Goal: Communication & Community: Answer question/provide support

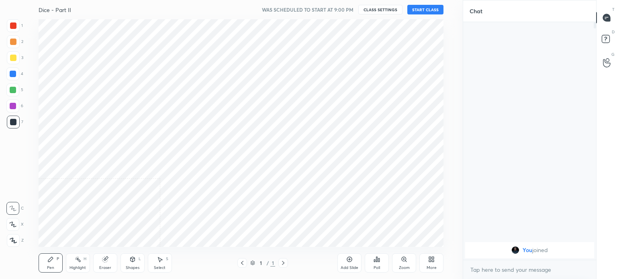
scroll to position [39909, 39707]
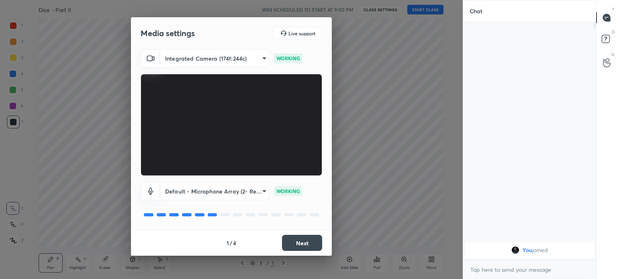
click at [304, 242] on button "Next" at bounding box center [302, 243] width 40 height 16
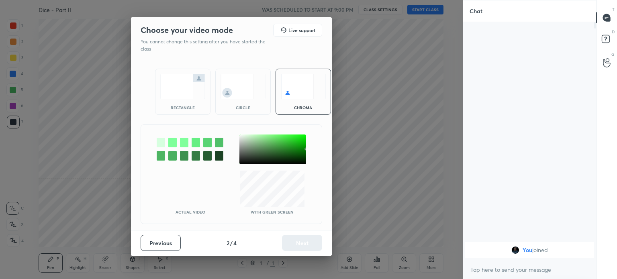
click at [182, 84] on img at bounding box center [182, 86] width 45 height 25
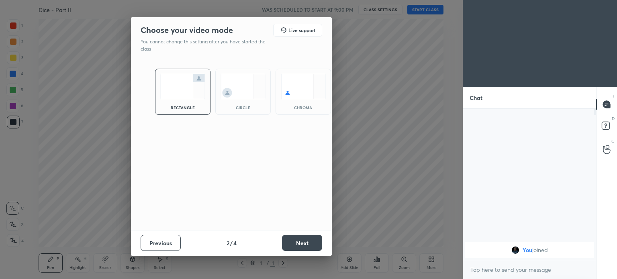
click at [309, 244] on button "Next" at bounding box center [302, 243] width 40 height 16
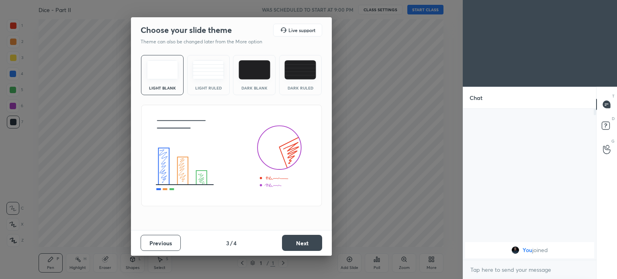
click at [303, 245] on button "Next" at bounding box center [302, 243] width 40 height 16
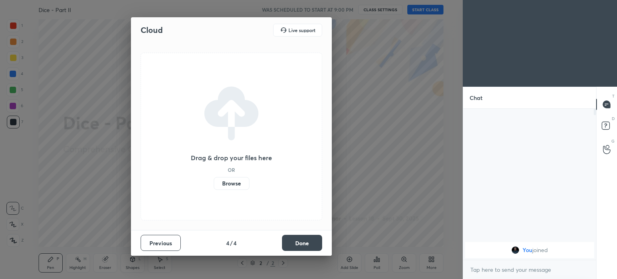
click at [303, 244] on button "Done" at bounding box center [302, 243] width 40 height 16
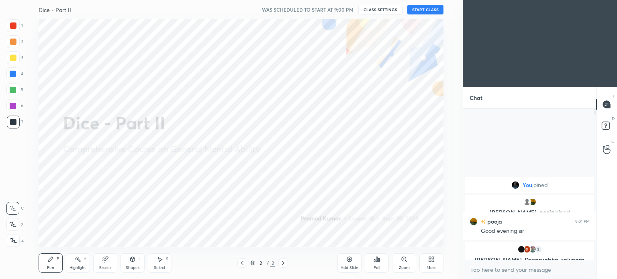
click at [427, 10] on button "START CLASS" at bounding box center [425, 10] width 36 height 10
click at [347, 11] on span "mute" at bounding box center [345, 10] width 11 height 6
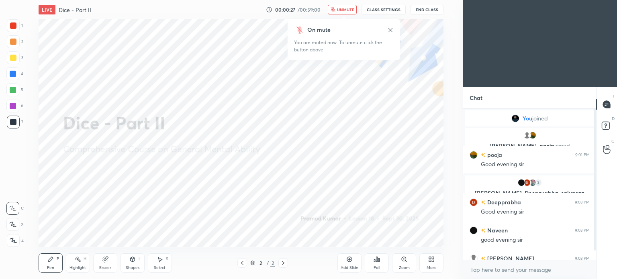
click at [390, 29] on icon at bounding box center [390, 30] width 6 height 6
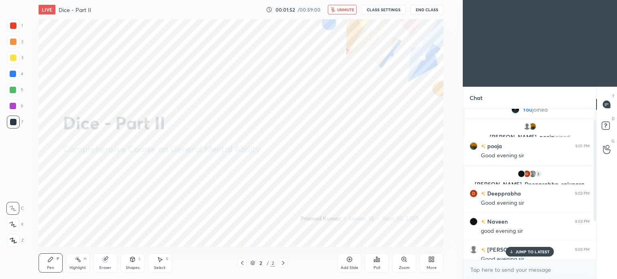
scroll to position [0, 0]
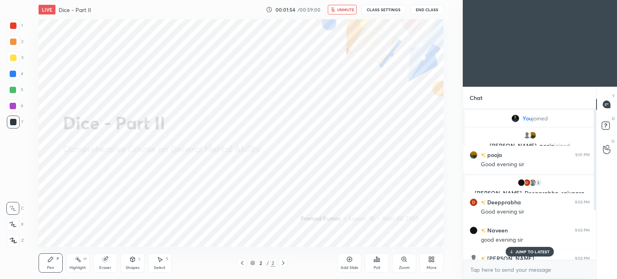
click at [338, 9] on span "unmute" at bounding box center [345, 10] width 17 height 6
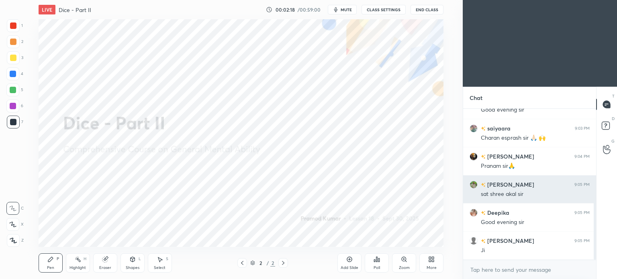
scroll to position [186, 0]
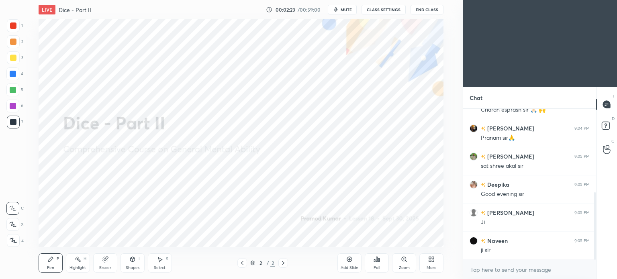
click at [340, 8] on button "mute" at bounding box center [342, 10] width 29 height 10
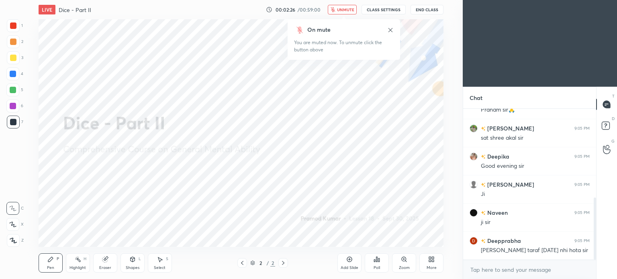
scroll to position [242, 0]
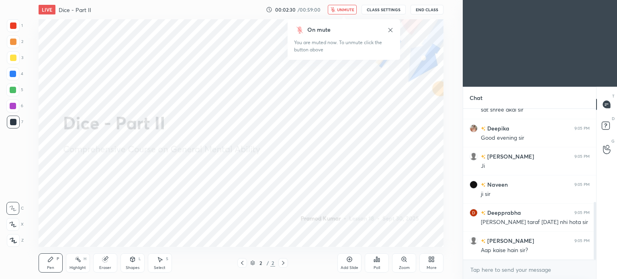
click at [344, 6] on button "unmute" at bounding box center [342, 10] width 29 height 10
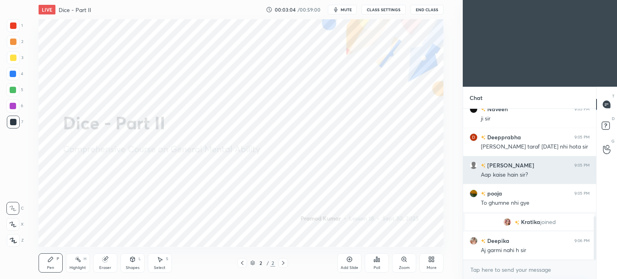
scroll to position [372, 0]
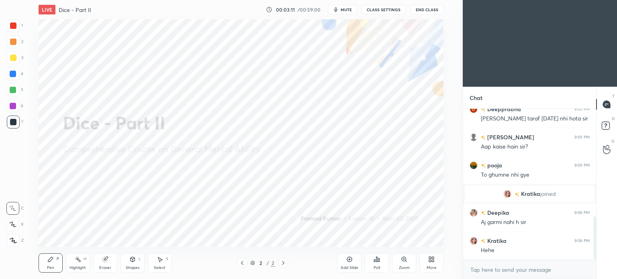
click at [350, 9] on span "mute" at bounding box center [345, 10] width 11 height 6
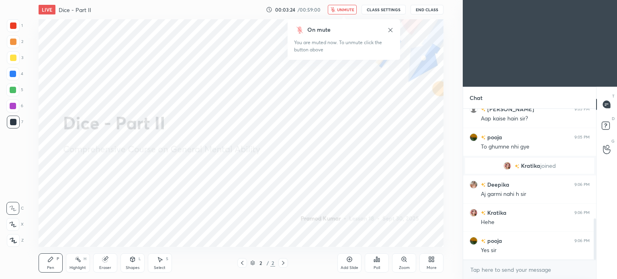
scroll to position [428, 0]
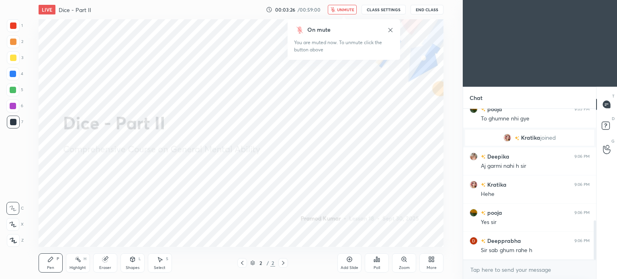
click at [347, 11] on span "unmute" at bounding box center [345, 10] width 17 height 6
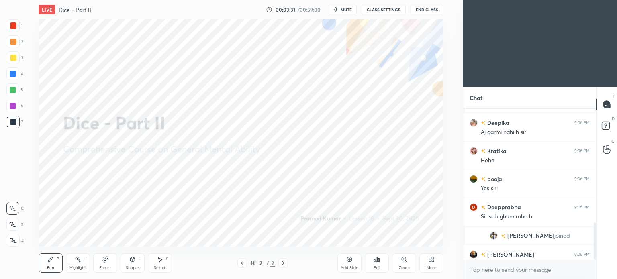
scroll to position [461, 0]
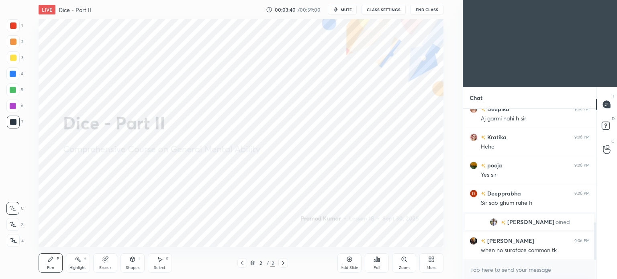
click at [352, 257] on icon at bounding box center [349, 259] width 6 height 6
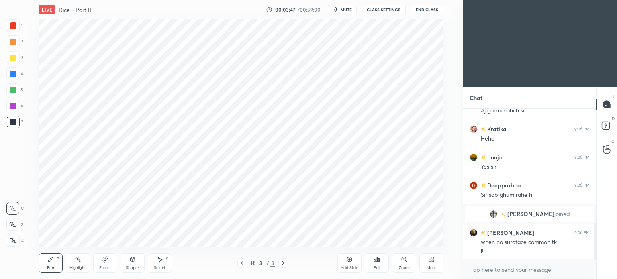
scroll to position [497, 0]
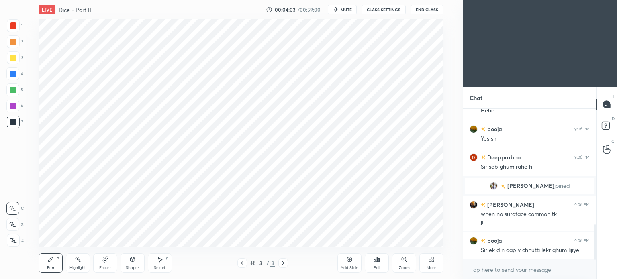
click at [12, 24] on div at bounding box center [13, 25] width 6 height 6
click at [13, 125] on div at bounding box center [13, 122] width 6 height 6
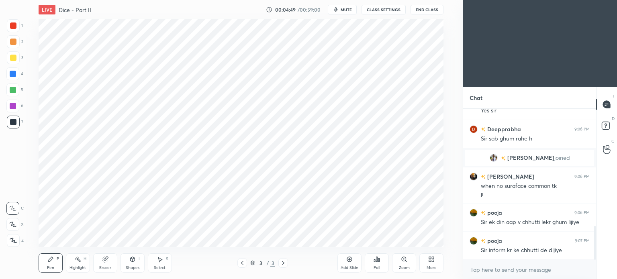
click at [12, 75] on div at bounding box center [13, 74] width 6 height 6
click at [13, 76] on div at bounding box center [13, 74] width 6 height 6
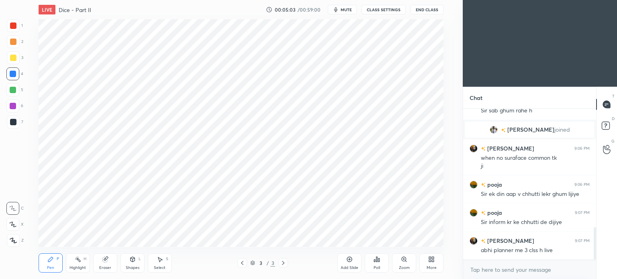
click at [11, 26] on div at bounding box center [13, 25] width 6 height 6
click at [13, 28] on div at bounding box center [13, 25] width 6 height 6
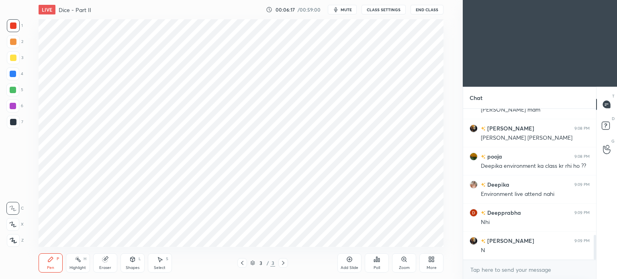
scroll to position [758, 0]
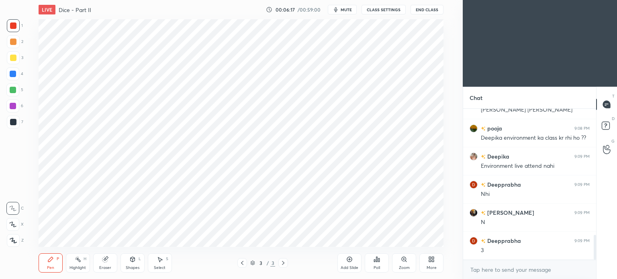
click at [14, 72] on div at bounding box center [13, 74] width 6 height 6
click at [13, 74] on div at bounding box center [13, 74] width 6 height 6
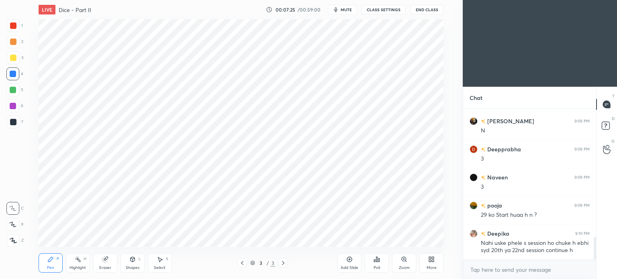
scroll to position [877, 0]
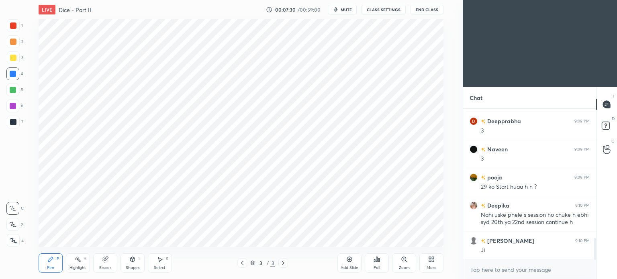
click at [346, 10] on span "mute" at bounding box center [345, 10] width 11 height 6
click at [348, 261] on icon at bounding box center [349, 259] width 6 height 6
click at [337, 12] on button "unmute" at bounding box center [342, 10] width 29 height 10
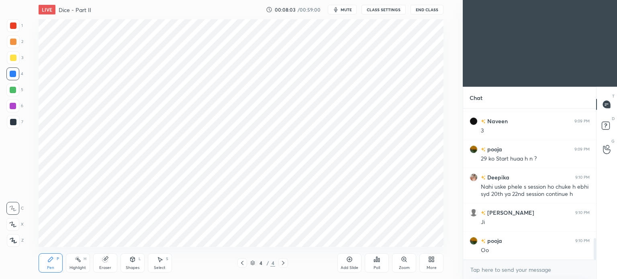
click at [14, 121] on div at bounding box center [13, 122] width 6 height 6
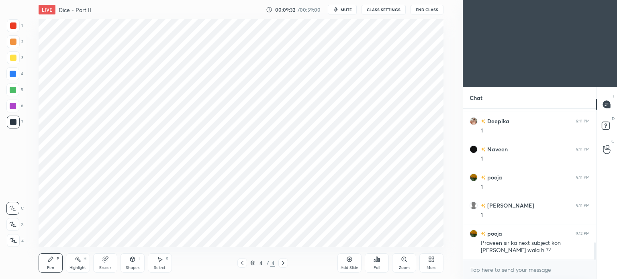
scroll to position [1181, 0]
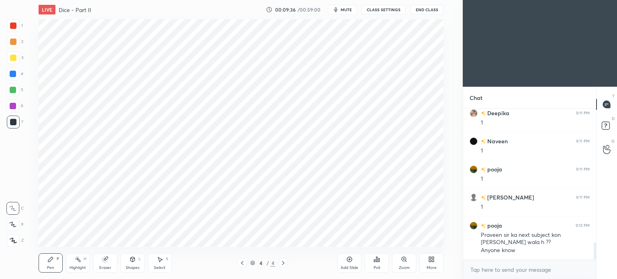
click at [14, 27] on div at bounding box center [13, 25] width 6 height 6
click at [12, 28] on div at bounding box center [13, 25] width 6 height 6
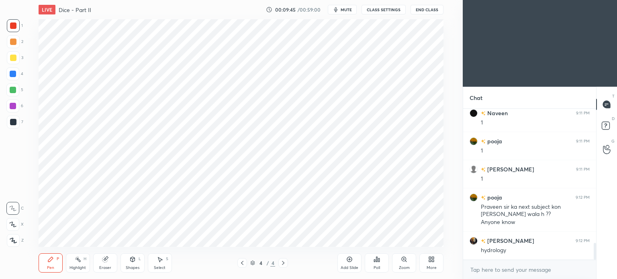
click at [12, 74] on div at bounding box center [13, 74] width 6 height 6
click at [13, 74] on div at bounding box center [13, 74] width 6 height 6
click at [12, 120] on div at bounding box center [13, 122] width 6 height 6
click at [13, 121] on div at bounding box center [13, 122] width 6 height 6
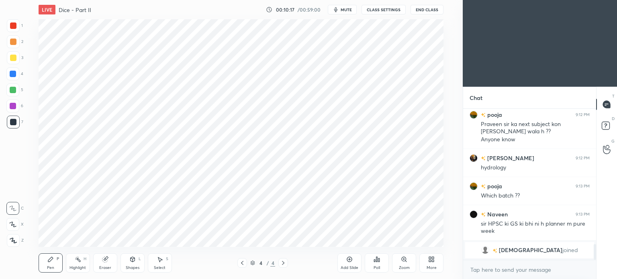
scroll to position [1301, 0]
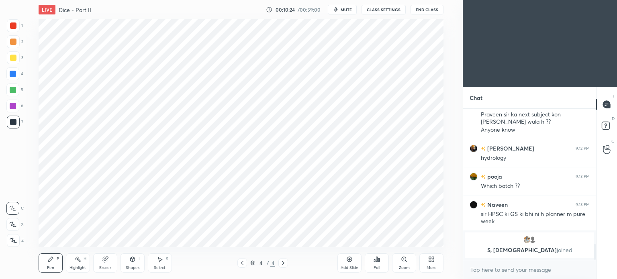
click at [14, 91] on div at bounding box center [13, 90] width 6 height 6
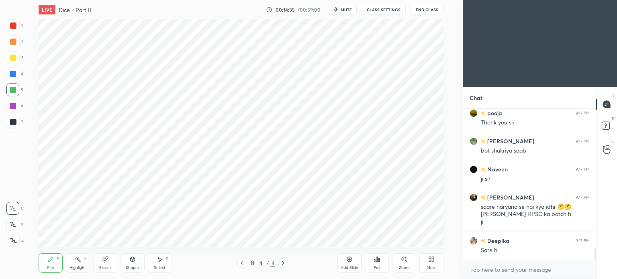
scroll to position [1770, 0]
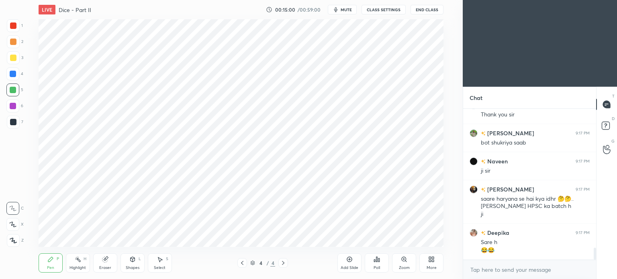
click at [11, 125] on div at bounding box center [13, 122] width 6 height 6
click at [11, 126] on div at bounding box center [13, 122] width 13 height 13
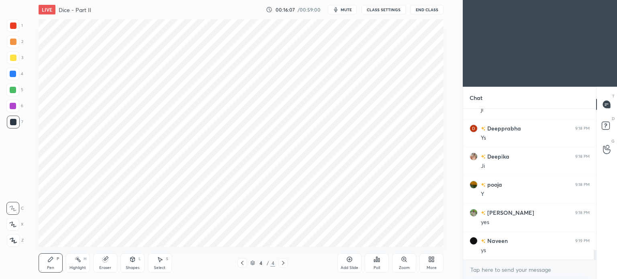
scroll to position [2135, 0]
click at [352, 262] on icon at bounding box center [349, 259] width 6 height 6
click at [103, 263] on div "Eraser" at bounding box center [105, 262] width 24 height 19
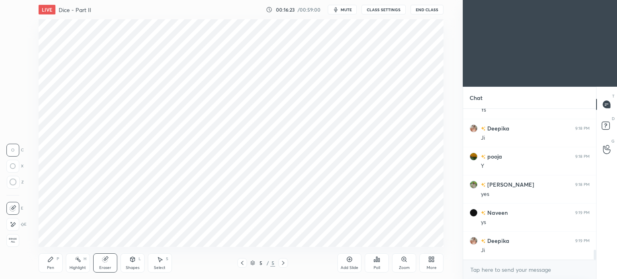
click at [12, 183] on icon at bounding box center [13, 182] width 7 height 7
click at [51, 262] on icon at bounding box center [50, 259] width 6 height 6
click at [342, 8] on span "mute" at bounding box center [345, 10] width 11 height 6
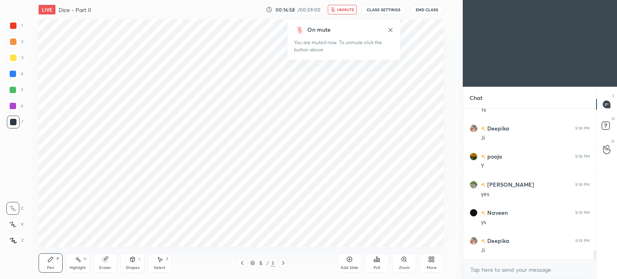
scroll to position [2163, 0]
click at [340, 10] on span "unmute" at bounding box center [345, 10] width 17 height 6
click at [346, 10] on span "mute" at bounding box center [345, 10] width 11 height 6
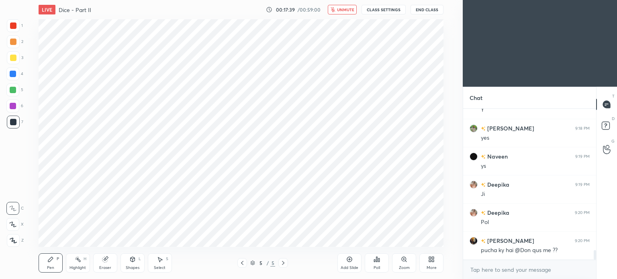
click at [430, 9] on button "End Class" at bounding box center [426, 10] width 33 height 10
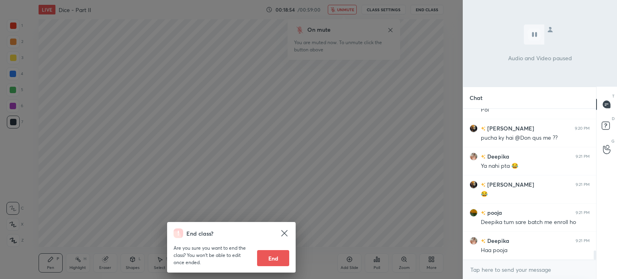
scroll to position [2332, 0]
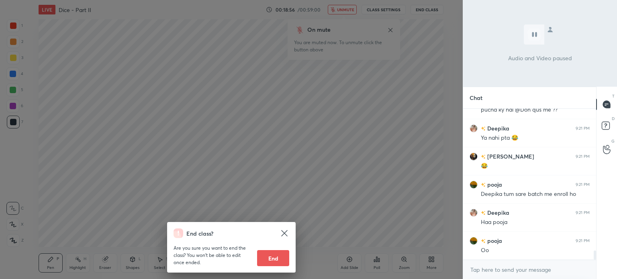
click at [361, 92] on div "End class? Are you sure you want to end the class? You won’t be able to edit on…" at bounding box center [231, 139] width 462 height 279
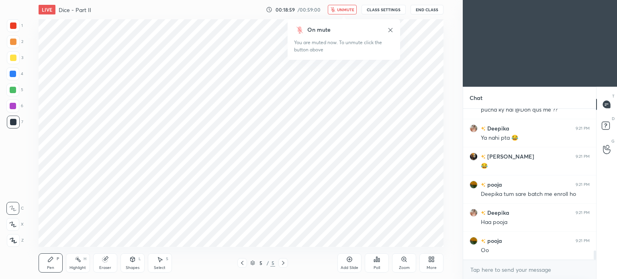
click at [345, 9] on span "unmute" at bounding box center [345, 10] width 17 height 6
click at [346, 8] on span "mute" at bounding box center [345, 10] width 11 height 6
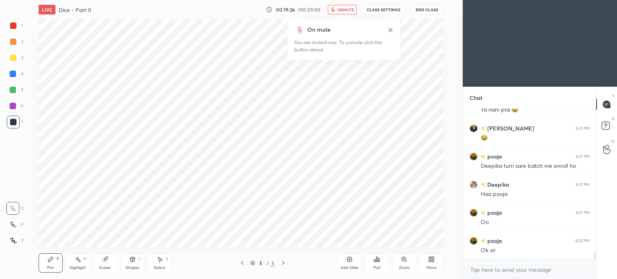
click at [426, 9] on button "End Class" at bounding box center [426, 10] width 33 height 10
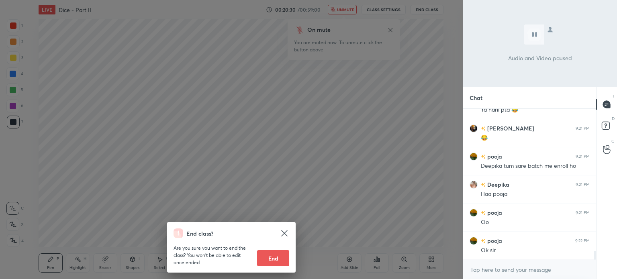
scroll to position [2379, 0]
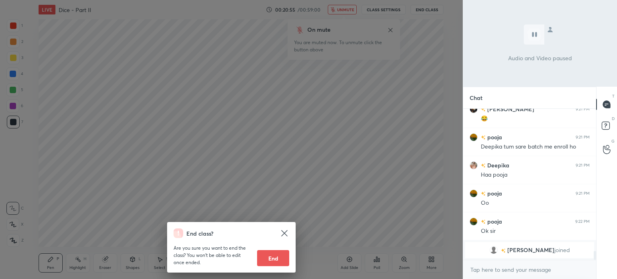
click at [375, 133] on div "End class? Are you sure you want to end the class? You won’t be able to edit on…" at bounding box center [231, 139] width 462 height 279
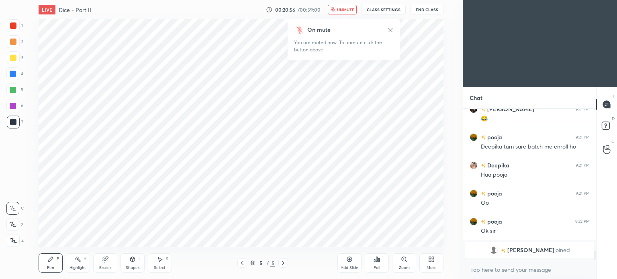
click at [390, 30] on icon at bounding box center [390, 30] width 4 height 4
click at [346, 10] on span "unmute" at bounding box center [345, 10] width 17 height 6
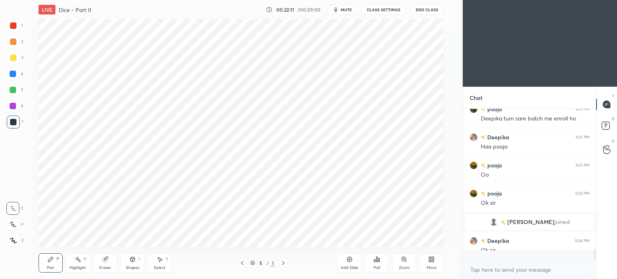
scroll to position [149, 130]
click at [13, 27] on div at bounding box center [13, 25] width 6 height 6
click at [374, 262] on icon at bounding box center [374, 261] width 1 height 2
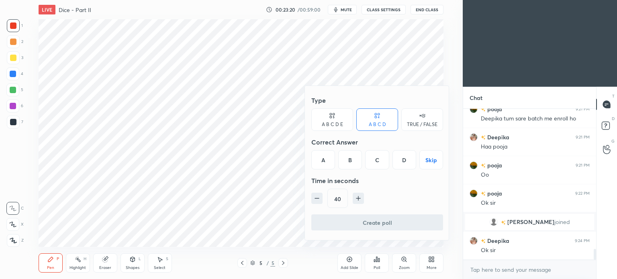
click at [377, 157] on div "C" at bounding box center [377, 159] width 24 height 19
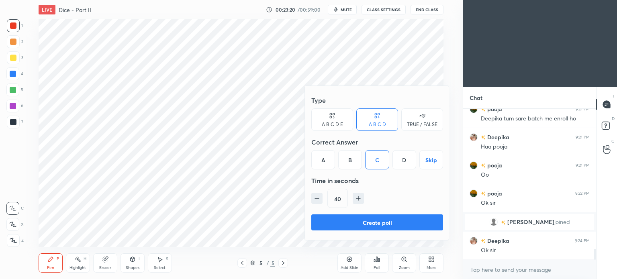
click at [388, 219] on button "Create poll" at bounding box center [377, 222] width 132 height 16
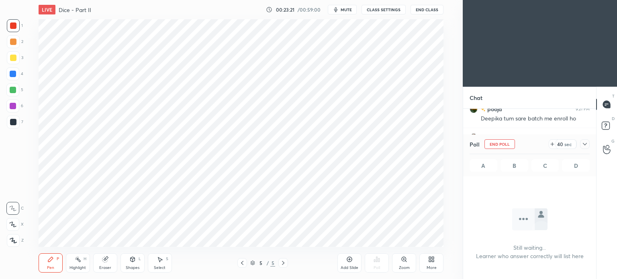
scroll to position [0, 0]
click at [585, 143] on icon at bounding box center [584, 144] width 6 height 6
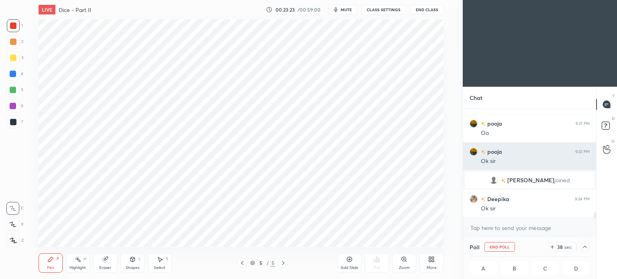
scroll to position [0, 2]
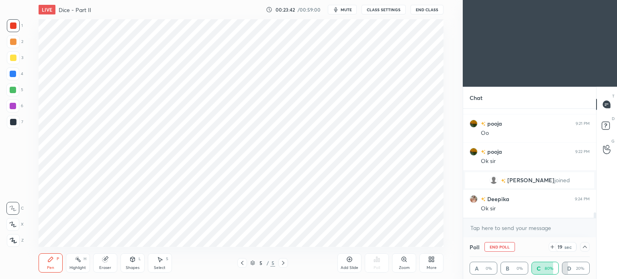
click at [584, 245] on icon at bounding box center [584, 247] width 6 height 6
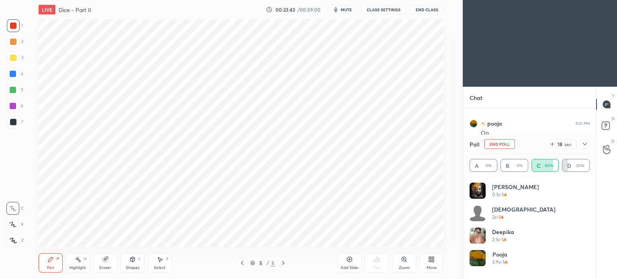
scroll to position [2, 2]
click at [583, 144] on icon at bounding box center [584, 144] width 4 height 2
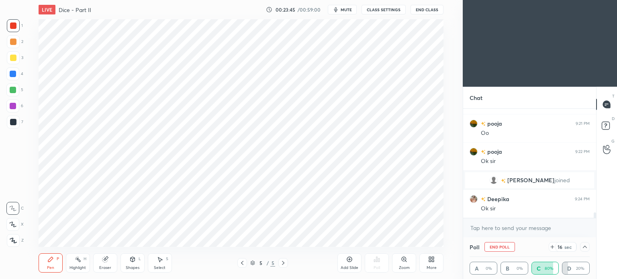
scroll to position [0, 2]
click at [586, 246] on icon at bounding box center [584, 247] width 6 height 6
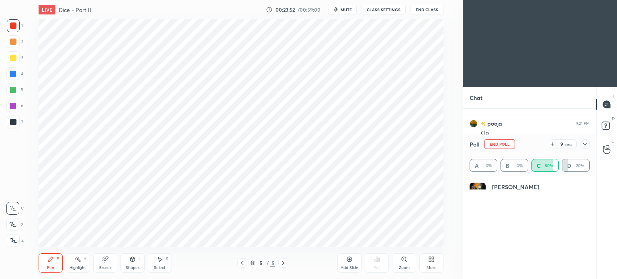
scroll to position [2, 2]
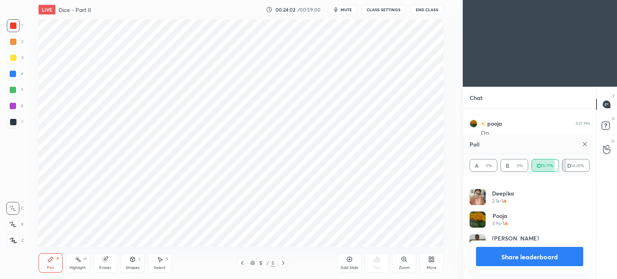
click at [586, 142] on icon at bounding box center [584, 144] width 6 height 6
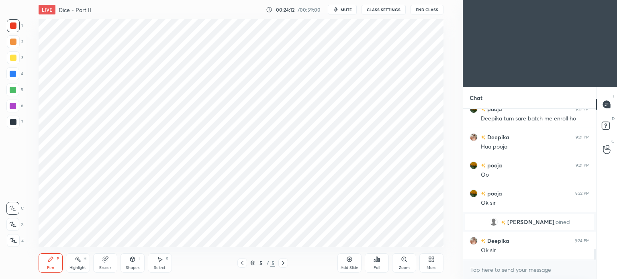
click at [342, 9] on span "mute" at bounding box center [345, 10] width 11 height 6
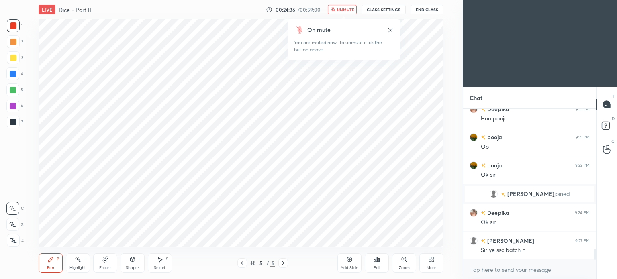
click at [344, 12] on span "unmute" at bounding box center [345, 10] width 17 height 6
click at [348, 10] on span "mute" at bounding box center [345, 10] width 11 height 6
click at [421, 10] on button "End Class" at bounding box center [426, 10] width 33 height 10
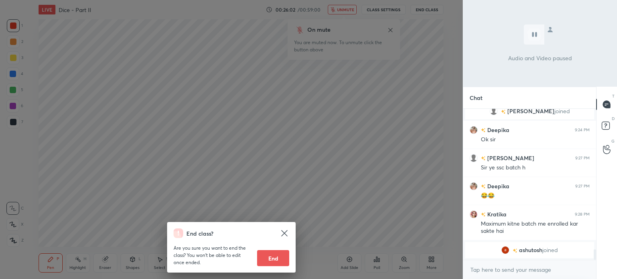
scroll to position [2038, 0]
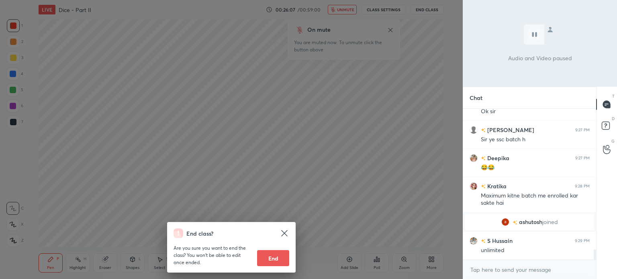
click at [406, 98] on div "End class? Are you sure you want to end the class? You won’t be able to edit on…" at bounding box center [231, 139] width 462 height 279
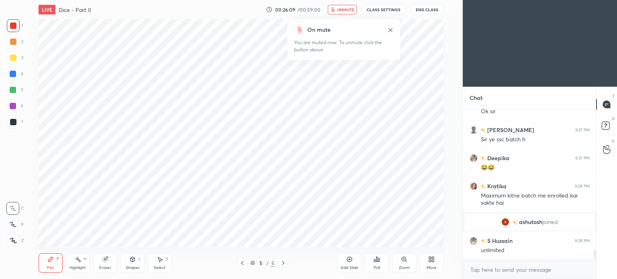
click at [391, 27] on icon at bounding box center [390, 30] width 6 height 6
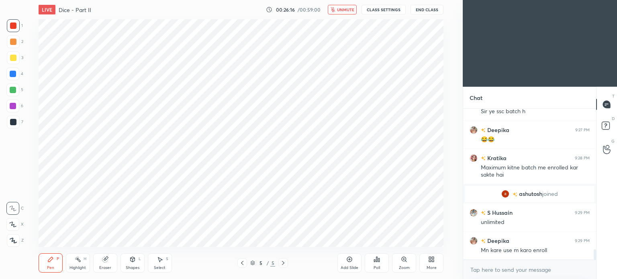
click at [351, 10] on span "unmute" at bounding box center [345, 10] width 17 height 6
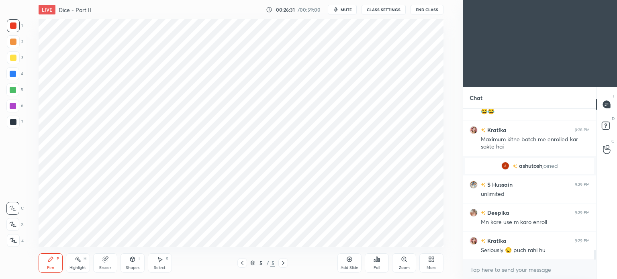
click at [8, 75] on div at bounding box center [12, 73] width 13 height 13
click at [10, 76] on div at bounding box center [13, 74] width 6 height 6
click at [13, 224] on icon at bounding box center [12, 225] width 7 height 6
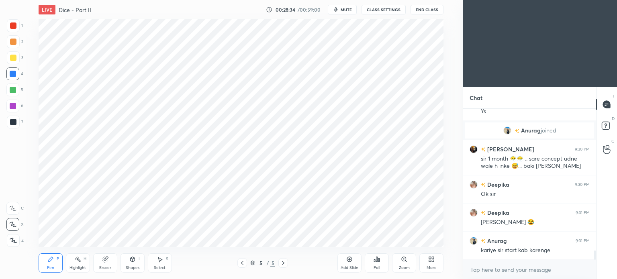
scroll to position [2349, 0]
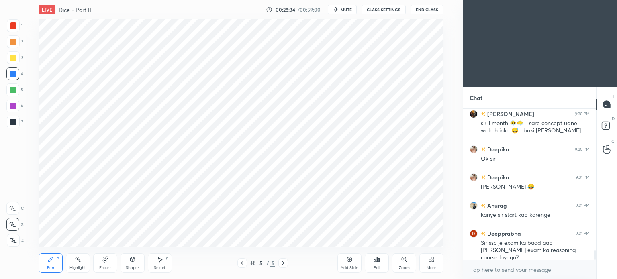
click at [12, 24] on div at bounding box center [13, 25] width 6 height 6
click at [14, 25] on div at bounding box center [13, 25] width 6 height 6
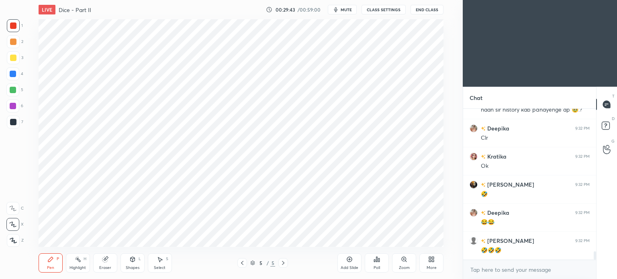
scroll to position [2581, 0]
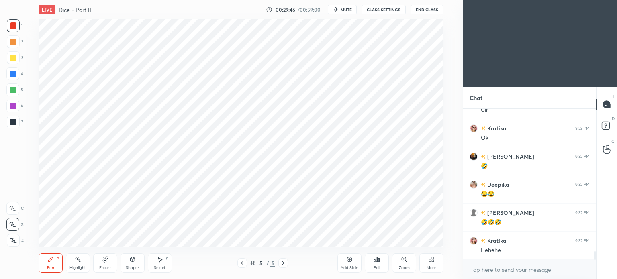
click at [350, 260] on icon at bounding box center [349, 259] width 6 height 6
click at [13, 74] on div at bounding box center [13, 74] width 6 height 6
click at [14, 73] on div at bounding box center [13, 74] width 6 height 6
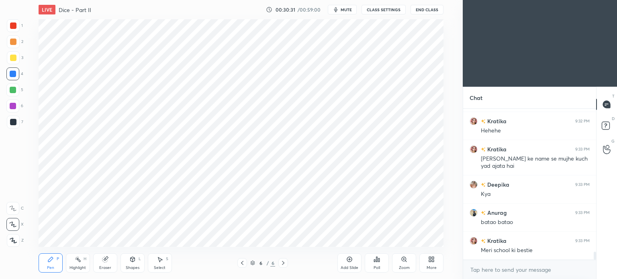
scroll to position [2728, 0]
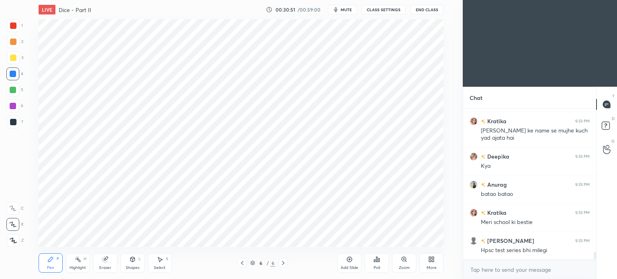
click at [104, 262] on icon at bounding box center [104, 259] width 5 height 5
click at [51, 266] on div "Pen" at bounding box center [50, 268] width 7 height 4
click at [14, 25] on div at bounding box center [13, 25] width 6 height 6
click at [18, 24] on div at bounding box center [13, 25] width 13 height 13
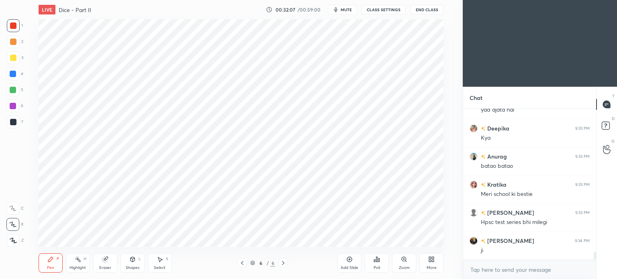
click at [376, 264] on div "Poll" at bounding box center [376, 262] width 24 height 19
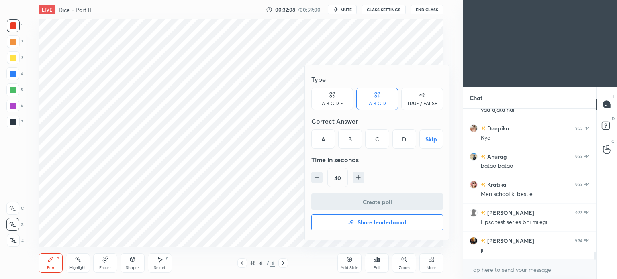
click at [321, 138] on div "A" at bounding box center [323, 138] width 24 height 19
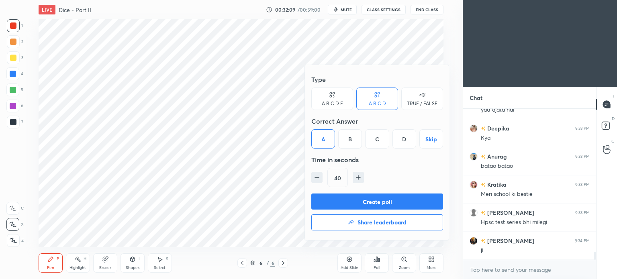
click at [393, 201] on button "Create poll" at bounding box center [377, 201] width 132 height 16
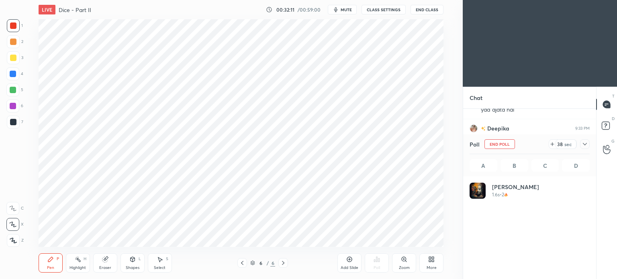
scroll to position [94, 118]
click at [346, 10] on span "mute" at bounding box center [345, 10] width 11 height 6
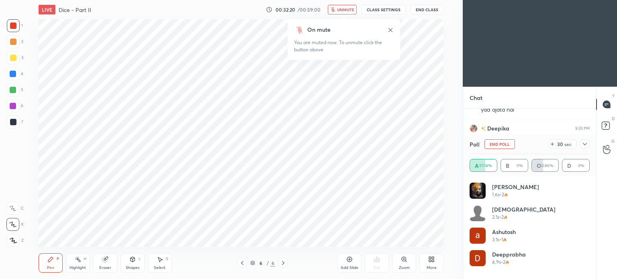
click at [392, 29] on icon at bounding box center [390, 30] width 6 height 6
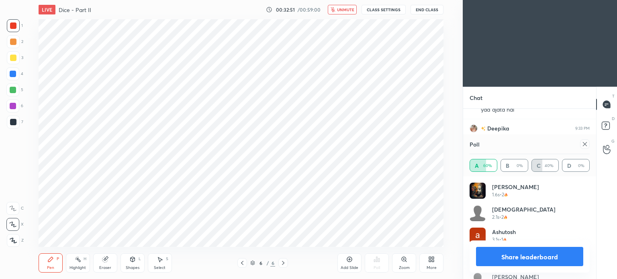
click at [586, 146] on icon at bounding box center [584, 144] width 6 height 6
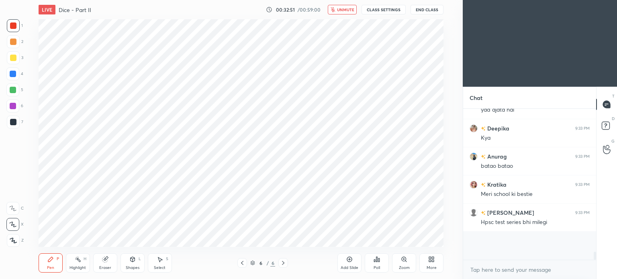
scroll to position [81, 130]
click at [345, 10] on span "unmute" at bounding box center [345, 10] width 17 height 6
click at [374, 264] on div "Poll" at bounding box center [376, 262] width 24 height 19
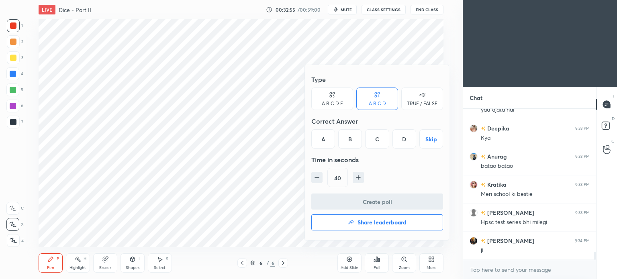
click at [380, 139] on div "C" at bounding box center [377, 138] width 24 height 19
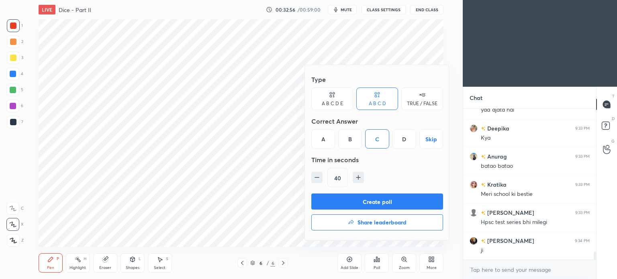
click at [383, 202] on button "Create poll" at bounding box center [377, 201] width 132 height 16
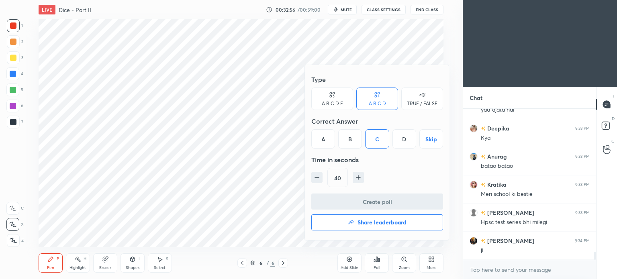
scroll to position [122, 130]
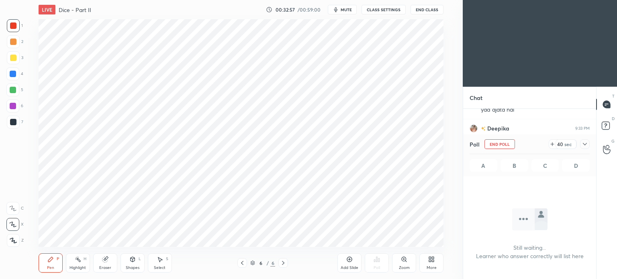
click at [585, 142] on icon at bounding box center [584, 144] width 6 height 6
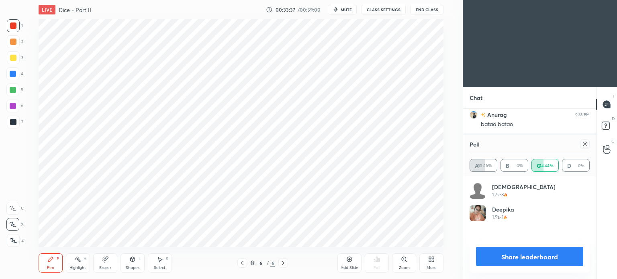
scroll to position [94, 118]
click at [586, 146] on icon at bounding box center [584, 144] width 6 height 6
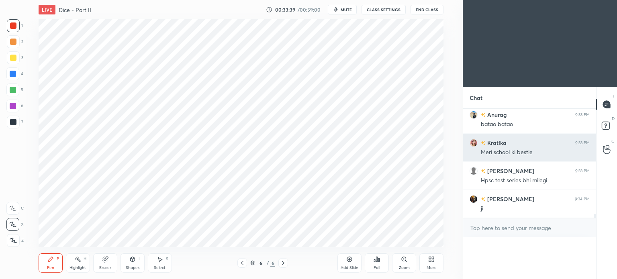
scroll to position [2, 2]
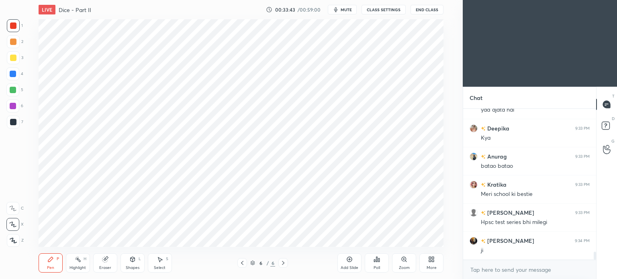
click at [107, 263] on div "Eraser" at bounding box center [105, 262] width 24 height 19
click at [50, 259] on icon at bounding box center [50, 259] width 5 height 5
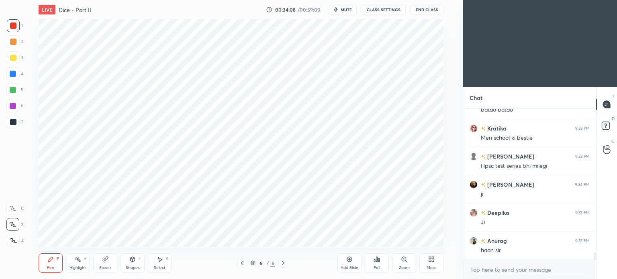
click at [347, 8] on span "mute" at bounding box center [345, 10] width 11 height 6
click at [345, 12] on button "unmute" at bounding box center [342, 10] width 29 height 10
click at [11, 72] on div at bounding box center [13, 74] width 6 height 6
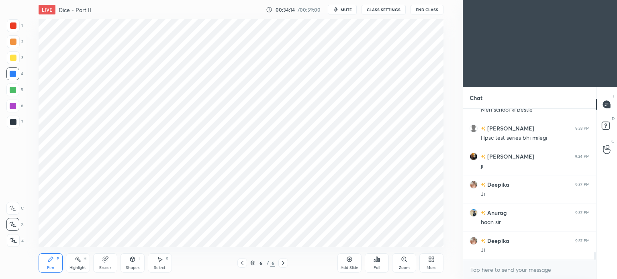
click at [13, 72] on div at bounding box center [13, 74] width 6 height 6
click at [18, 88] on div at bounding box center [12, 89] width 13 height 13
click at [13, 91] on div at bounding box center [13, 90] width 6 height 6
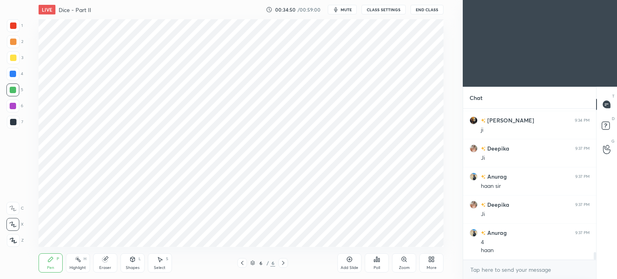
scroll to position [2905, 0]
click at [12, 121] on div at bounding box center [13, 122] width 6 height 6
click at [78, 263] on div "Highlight H" at bounding box center [78, 262] width 24 height 19
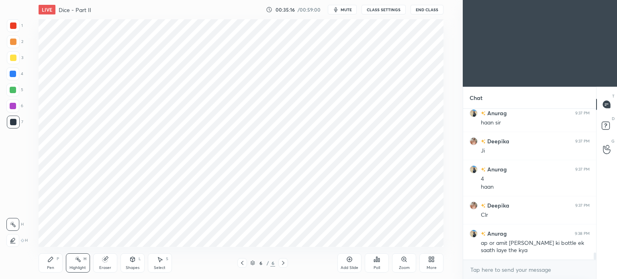
scroll to position [2969, 0]
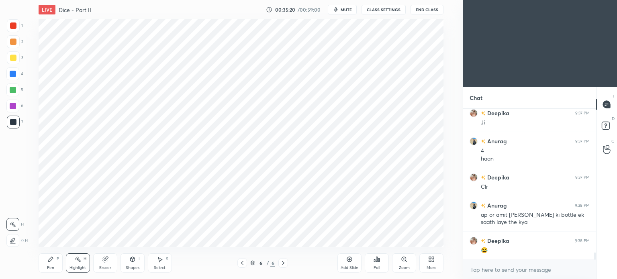
click at [55, 259] on div "Pen P" at bounding box center [51, 262] width 24 height 19
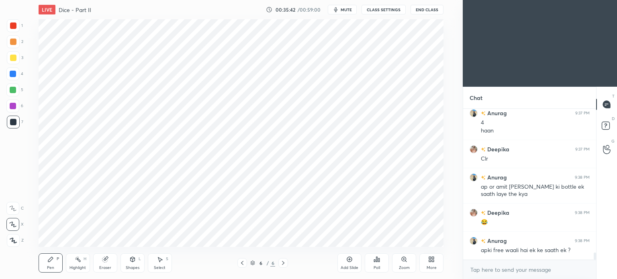
click at [81, 263] on div "Highlight H" at bounding box center [78, 262] width 24 height 19
click at [51, 266] on div "Pen" at bounding box center [50, 268] width 7 height 4
click at [83, 268] on div "Highlight" at bounding box center [77, 268] width 16 height 4
click at [13, 92] on div at bounding box center [13, 90] width 6 height 6
click at [51, 266] on div "Pen" at bounding box center [50, 268] width 7 height 4
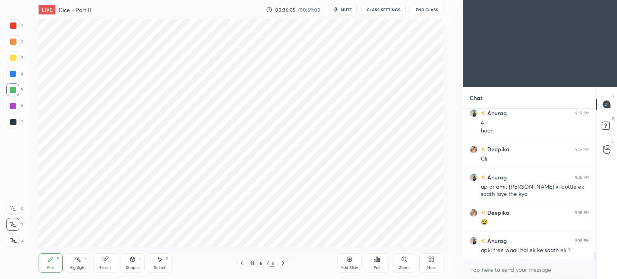
click at [12, 75] on div at bounding box center [13, 74] width 6 height 6
click at [12, 124] on div at bounding box center [13, 122] width 6 height 6
click at [104, 267] on div "Eraser" at bounding box center [105, 268] width 12 height 4
click at [49, 258] on icon at bounding box center [50, 259] width 6 height 6
click at [104, 266] on div "Eraser" at bounding box center [105, 268] width 12 height 4
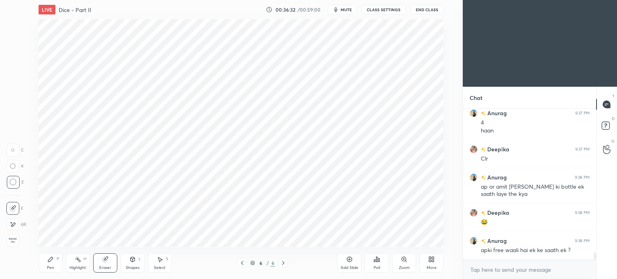
click at [50, 266] on div "Pen" at bounding box center [50, 268] width 7 height 4
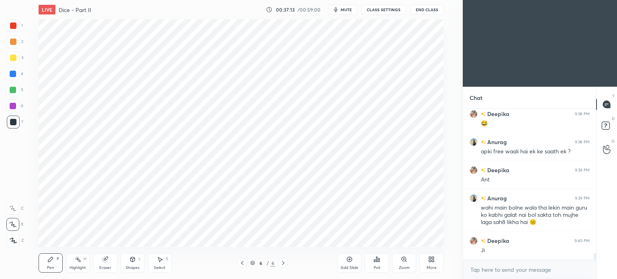
scroll to position [3123, 0]
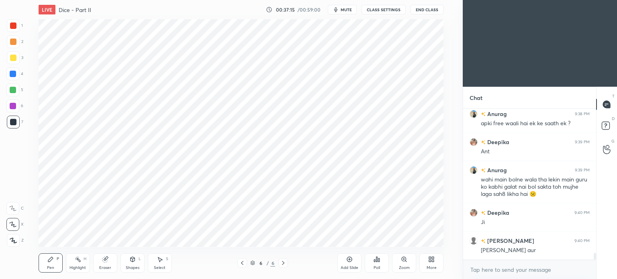
click at [73, 268] on div "Highlight" at bounding box center [77, 268] width 16 height 4
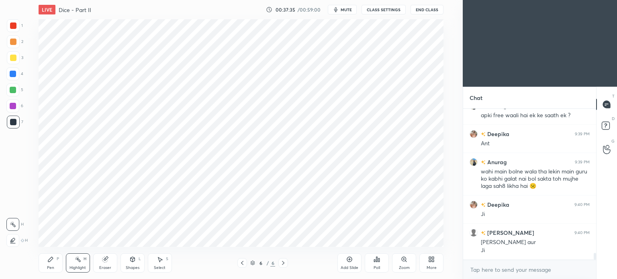
scroll to position [3139, 0]
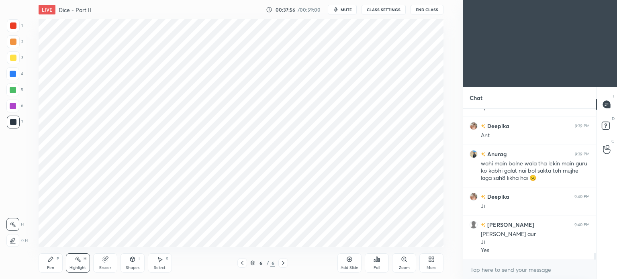
click at [12, 72] on div at bounding box center [13, 74] width 6 height 6
click at [13, 72] on div at bounding box center [13, 74] width 6 height 6
click at [11, 107] on div at bounding box center [13, 106] width 6 height 6
click at [48, 270] on div "Pen" at bounding box center [50, 268] width 7 height 4
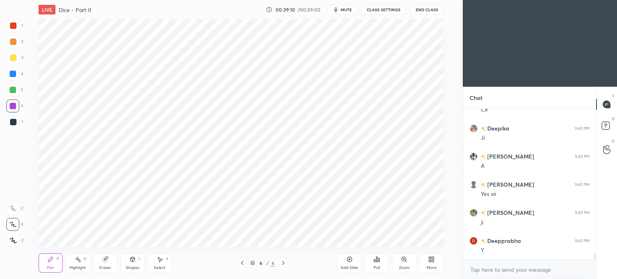
scroll to position [3437, 0]
click at [350, 262] on icon at bounding box center [349, 259] width 6 height 6
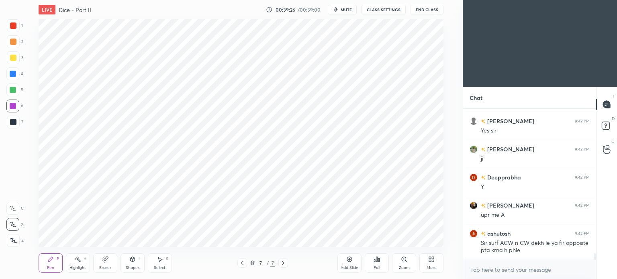
click at [15, 25] on div at bounding box center [13, 25] width 6 height 6
click at [16, 27] on div at bounding box center [13, 25] width 6 height 6
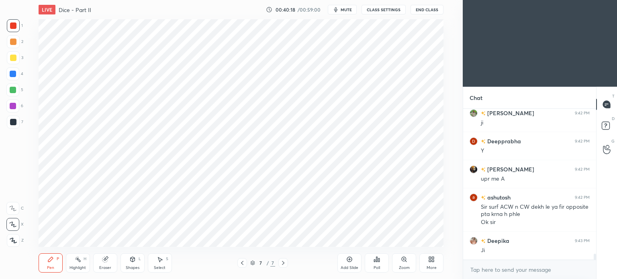
scroll to position [3536, 0]
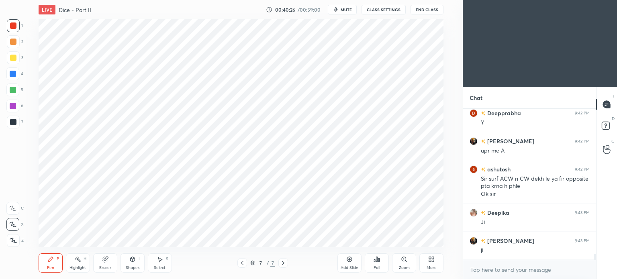
click at [133, 266] on div "Shapes" at bounding box center [133, 268] width 14 height 4
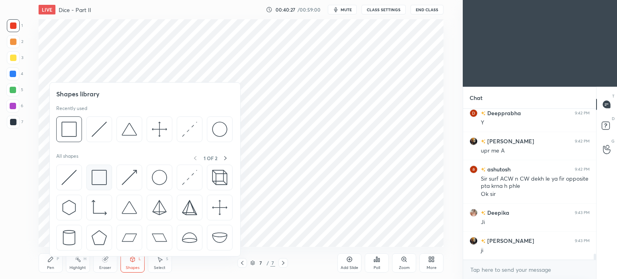
click at [96, 178] on img at bounding box center [99, 177] width 15 height 15
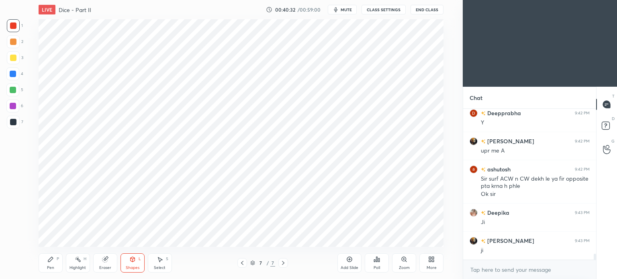
click at [130, 263] on div "Shapes L" at bounding box center [132, 262] width 24 height 19
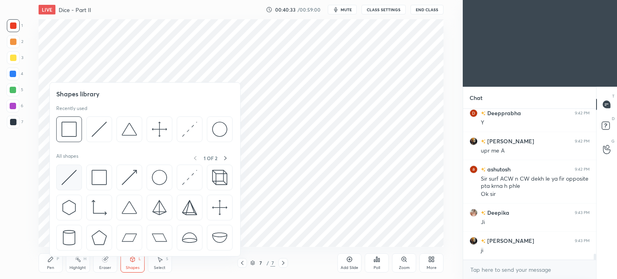
click at [71, 179] on img at bounding box center [68, 177] width 15 height 15
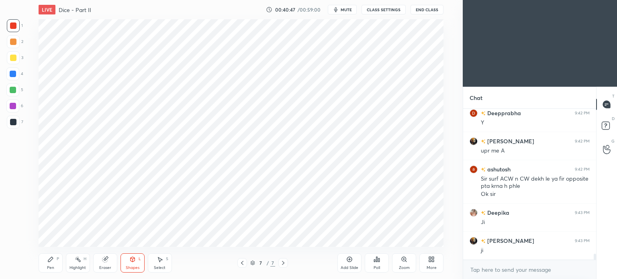
click at [132, 266] on div "Shapes" at bounding box center [133, 268] width 14 height 4
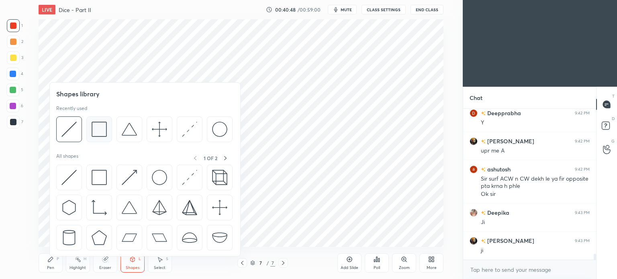
click at [94, 132] on img at bounding box center [99, 129] width 15 height 15
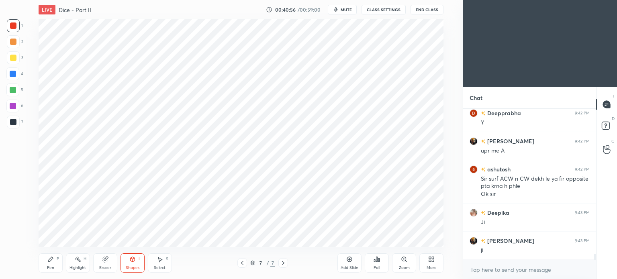
click at [47, 260] on icon at bounding box center [50, 259] width 6 height 6
click at [11, 77] on div at bounding box center [13, 74] width 6 height 6
click at [14, 78] on div at bounding box center [12, 73] width 13 height 13
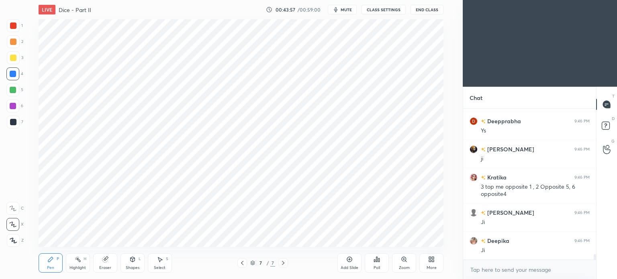
scroll to position [3796, 0]
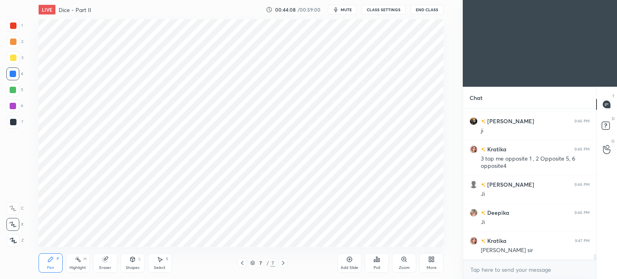
click at [14, 103] on div at bounding box center [13, 106] width 6 height 6
click at [14, 106] on div at bounding box center [13, 106] width 6 height 6
click at [14, 108] on div at bounding box center [13, 106] width 6 height 6
click at [77, 259] on rect at bounding box center [79, 260] width 4 height 4
click at [50, 263] on div "Pen P" at bounding box center [51, 262] width 24 height 19
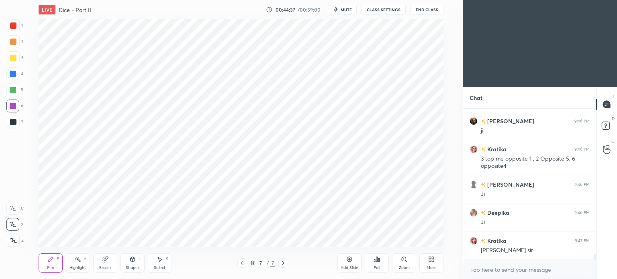
click at [10, 72] on div at bounding box center [13, 74] width 6 height 6
click at [11, 74] on div at bounding box center [13, 74] width 6 height 6
click at [74, 265] on div "Highlight H" at bounding box center [78, 262] width 24 height 19
click at [49, 263] on div "Pen P" at bounding box center [51, 262] width 24 height 19
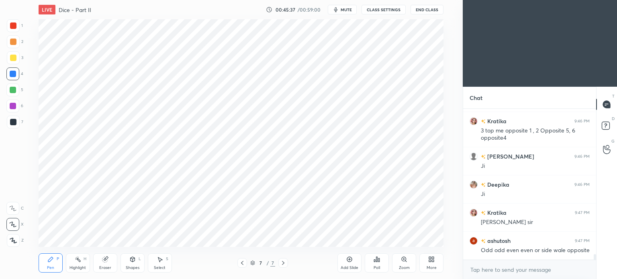
click at [81, 264] on div "Highlight H" at bounding box center [78, 262] width 24 height 19
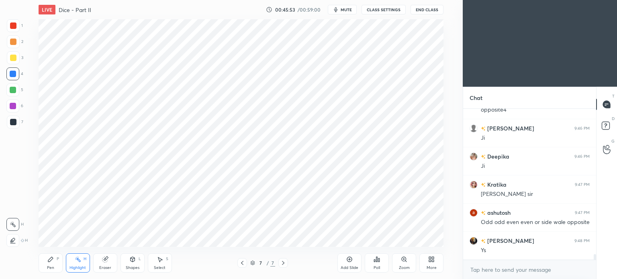
scroll to position [3880, 0]
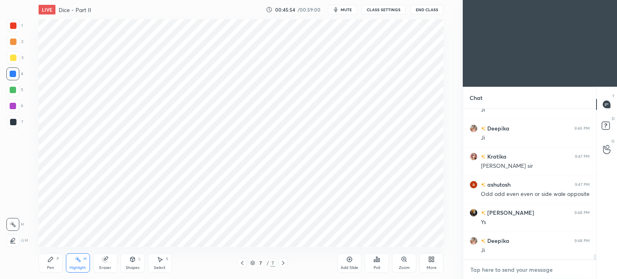
click at [508, 269] on textarea at bounding box center [529, 269] width 120 height 13
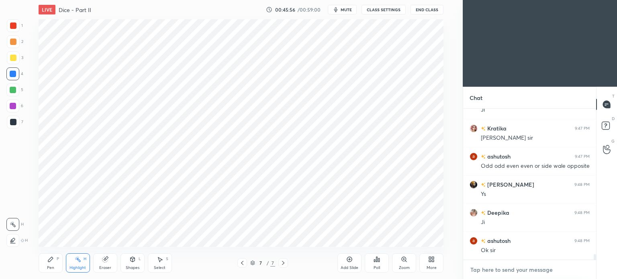
click at [508, 269] on textarea at bounding box center [529, 269] width 120 height 13
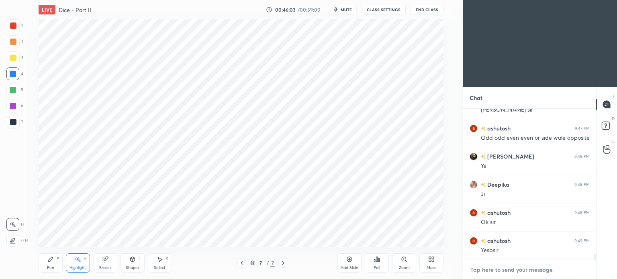
type textarea "x"
click at [482, 266] on textarea at bounding box center [529, 269] width 120 height 13
paste textarea "[URL][DOMAIN_NAME]"
type textarea "[URL][DOMAIN_NAME]"
type textarea "x"
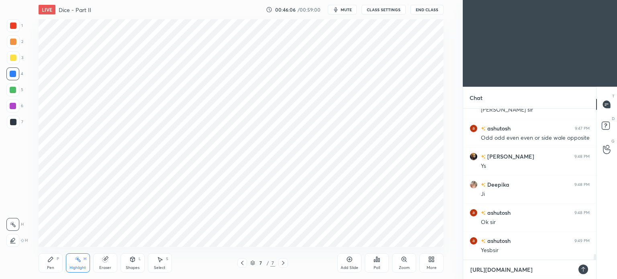
scroll to position [3945, 0]
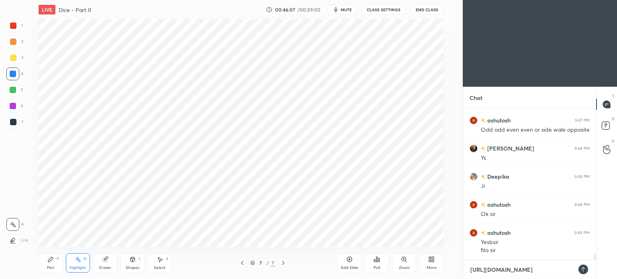
click at [492, 271] on textarea "[URL][DOMAIN_NAME]" at bounding box center [521, 269] width 104 height 13
click at [491, 267] on textarea "[URL][DOMAIN_NAME]" at bounding box center [521, 269] width 104 height 13
type textarea "[URL][DOMAIN_NAME]"
type textarea "x"
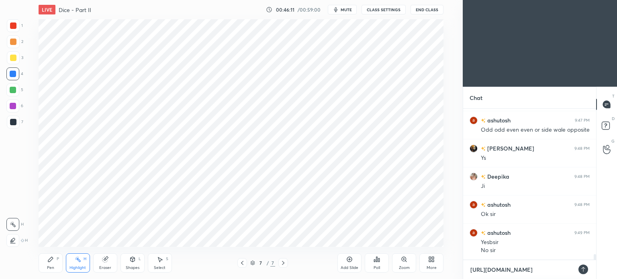
type textarea "[URL][DOMAIN_NAME]"
type textarea "x"
type textarea "[URL][DOMAIN_NAME]"
type textarea "x"
type textarea "[URL][DOMAIN_NAME]"
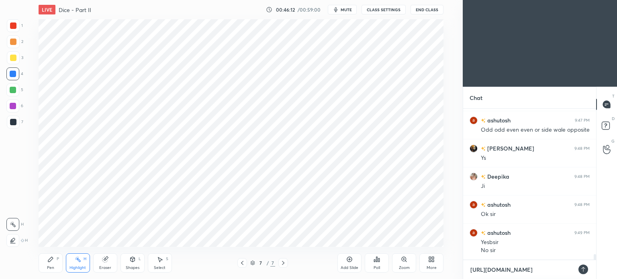
type textarea "x"
type textarea "[URL][DOMAIN_NAME]"
type textarea "x"
type textarea "[URL][DOMAIN_NAME]"
type textarea "x"
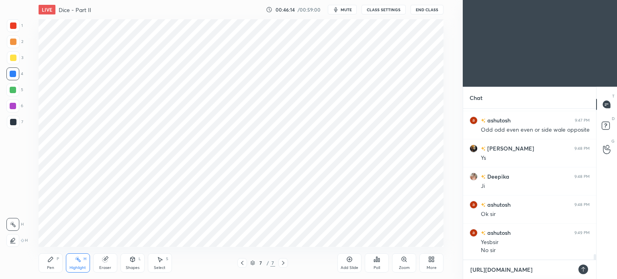
type textarea "[URL][DOMAIN_NAME]"
type textarea "x"
type textarea "[URL][DOMAIN_NAME]"
type textarea "x"
type textarea "[URL][DOMAIN_NAME]"
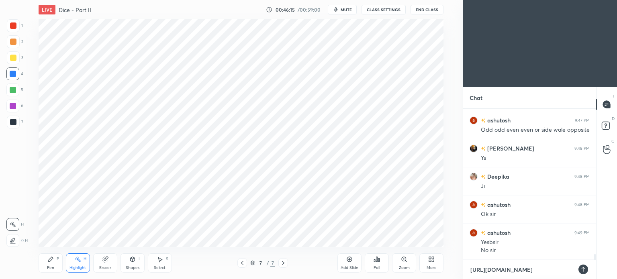
type textarea "x"
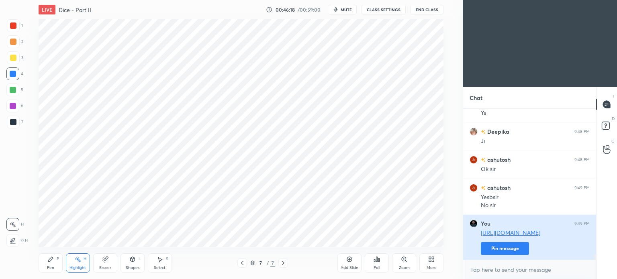
click at [527, 248] on button "Pin message" at bounding box center [504, 248] width 48 height 13
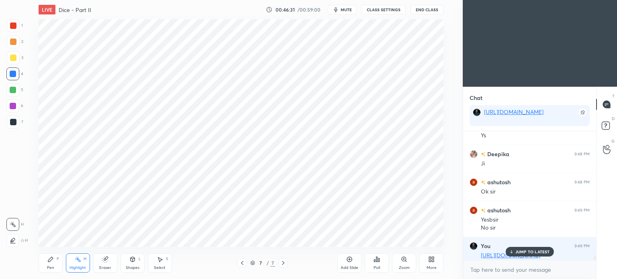
scroll to position [4012, 0]
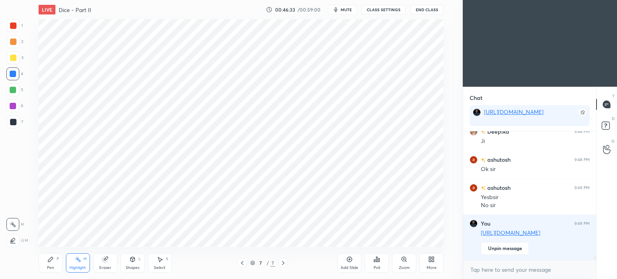
click at [346, 260] on icon at bounding box center [349, 259] width 6 height 6
click at [130, 263] on div "Shapes L" at bounding box center [132, 262] width 24 height 19
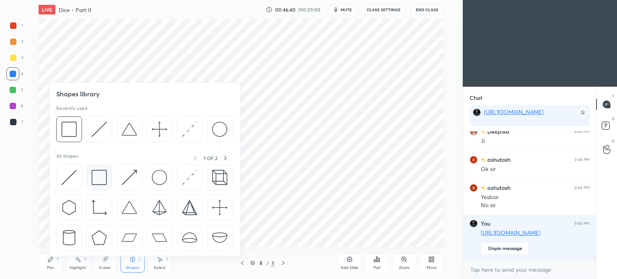
click at [98, 179] on img at bounding box center [99, 177] width 15 height 15
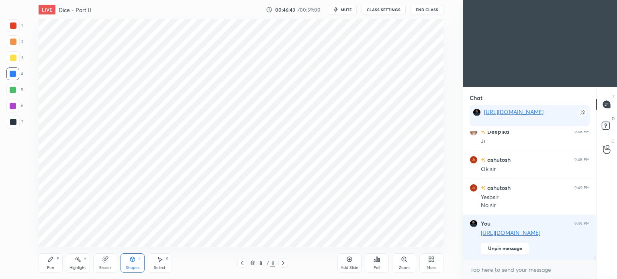
click at [131, 262] on icon at bounding box center [132, 259] width 6 height 6
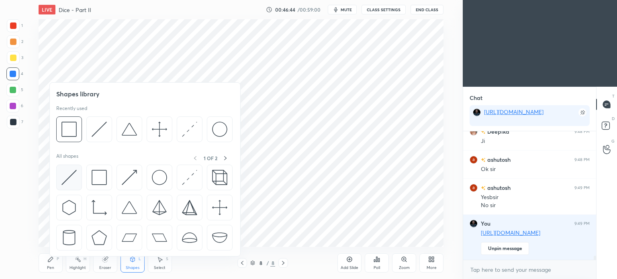
click at [67, 178] on img at bounding box center [68, 177] width 15 height 15
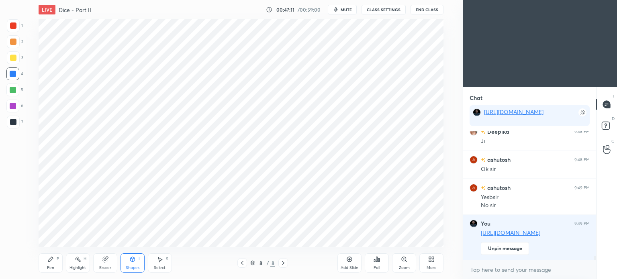
click at [49, 267] on div "Pen" at bounding box center [50, 268] width 7 height 4
click at [53, 265] on div "Pen P" at bounding box center [51, 262] width 24 height 19
click at [12, 27] on div at bounding box center [13, 25] width 6 height 6
click at [12, 26] on div at bounding box center [13, 25] width 6 height 6
click at [80, 258] on icon at bounding box center [78, 259] width 6 height 6
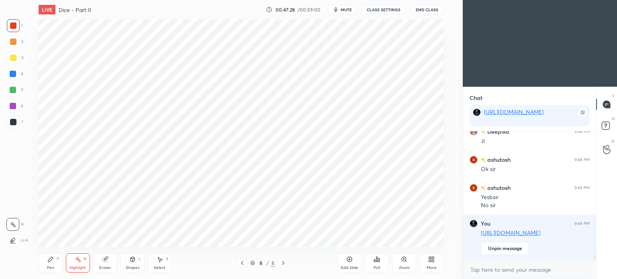
click at [53, 259] on icon at bounding box center [50, 259] width 6 height 6
click at [77, 265] on div "Highlight H" at bounding box center [78, 262] width 24 height 19
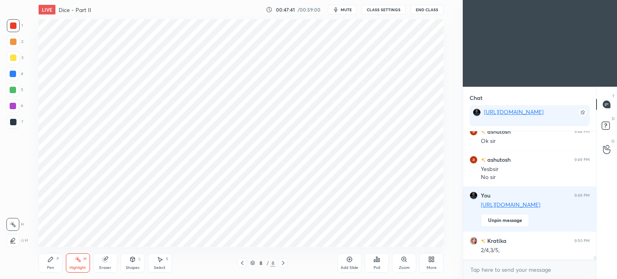
click at [50, 263] on div "Pen P" at bounding box center [51, 262] width 24 height 19
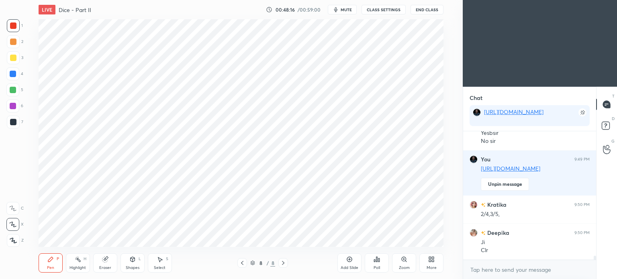
scroll to position [4104, 0]
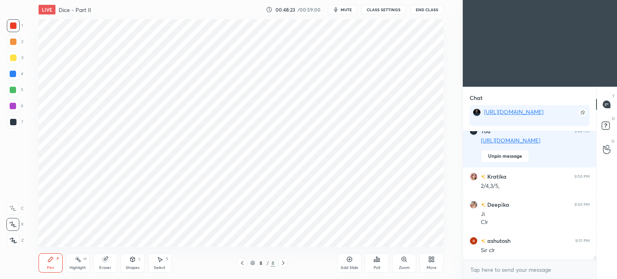
click at [347, 261] on icon at bounding box center [349, 259] width 6 height 6
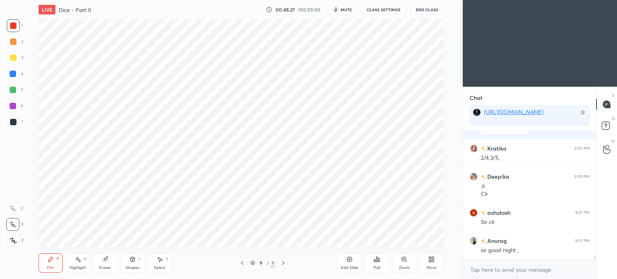
click at [136, 269] on div "Shapes" at bounding box center [133, 268] width 14 height 4
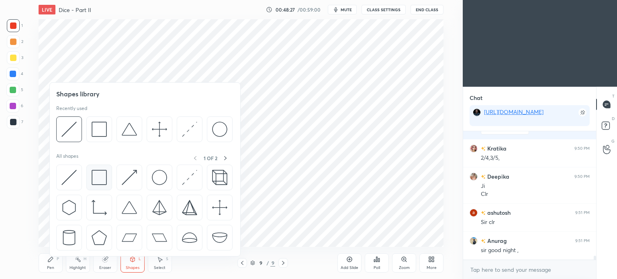
click at [96, 179] on img at bounding box center [99, 177] width 15 height 15
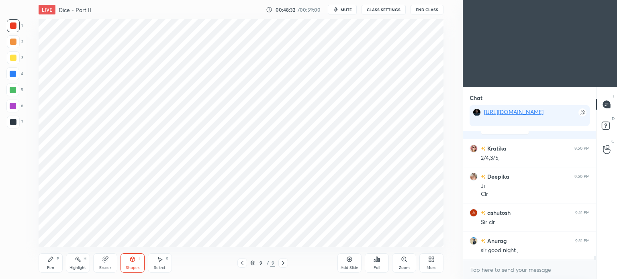
click at [132, 268] on div "Shapes" at bounding box center [133, 268] width 14 height 4
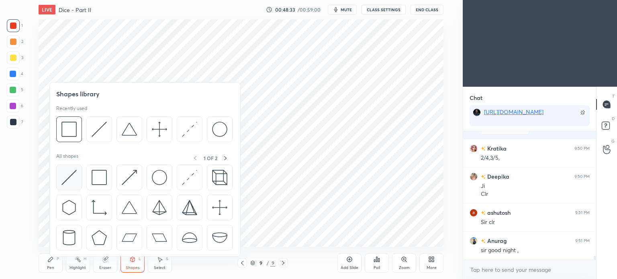
click at [63, 177] on img at bounding box center [68, 177] width 15 height 15
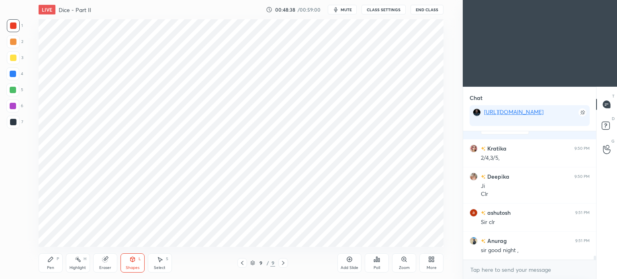
scroll to position [4141, 0]
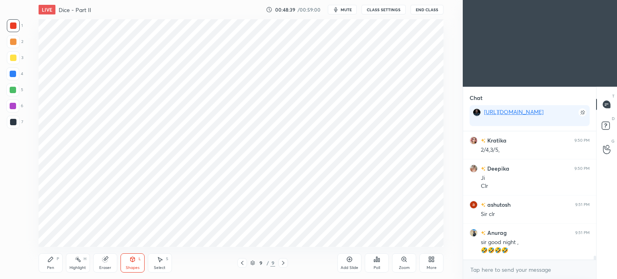
click at [50, 266] on div "Pen" at bounding box center [50, 268] width 7 height 4
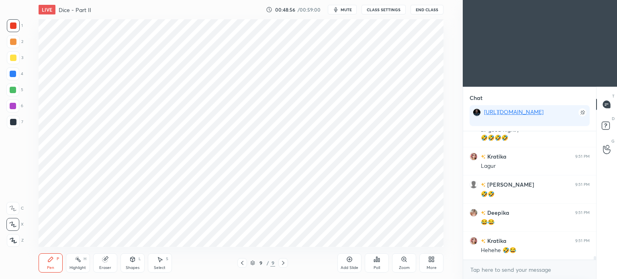
scroll to position [4281, 0]
click at [12, 73] on div at bounding box center [13, 74] width 6 height 6
click at [11, 72] on div at bounding box center [13, 74] width 6 height 6
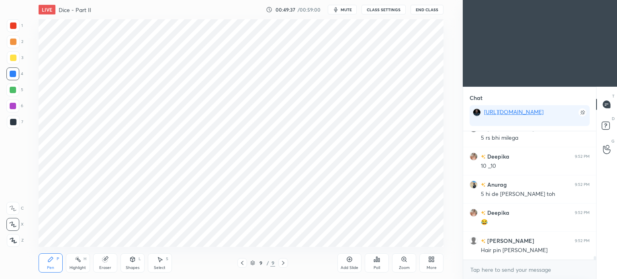
scroll to position [4429, 0]
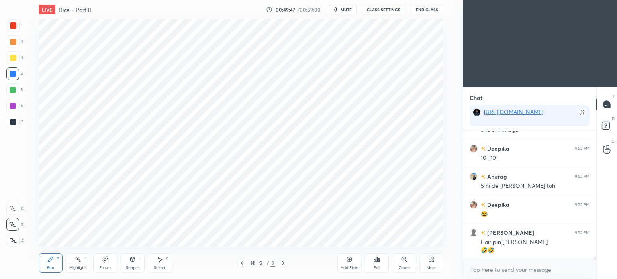
click at [348, 10] on span "mute" at bounding box center [345, 10] width 11 height 6
click at [344, 11] on span "unmute" at bounding box center [345, 10] width 17 height 6
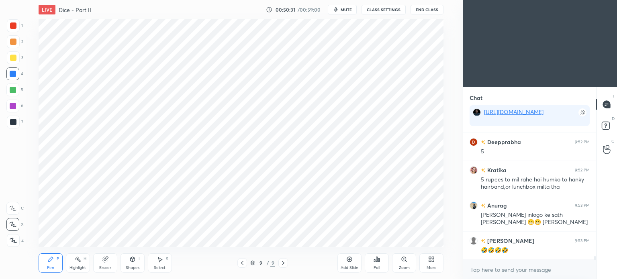
scroll to position [4584, 0]
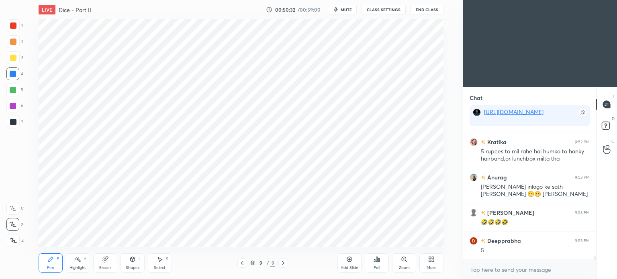
click at [79, 264] on div "Highlight H" at bounding box center [78, 262] width 24 height 19
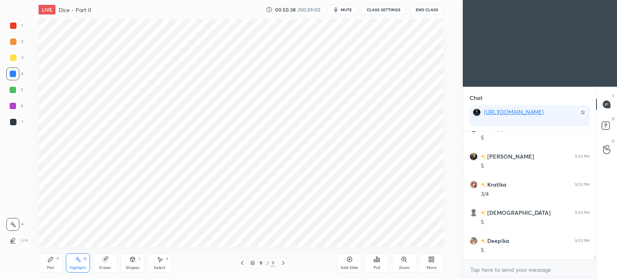
scroll to position [4725, 0]
click at [45, 267] on div "Pen P" at bounding box center [51, 262] width 24 height 19
click at [340, 11] on button "mute" at bounding box center [342, 10] width 29 height 10
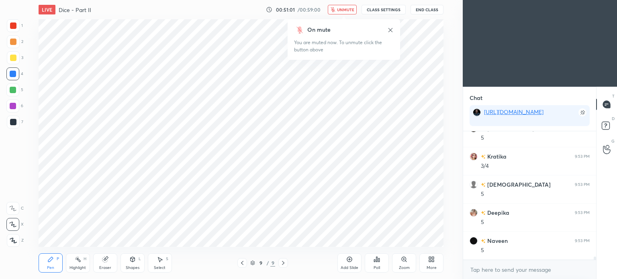
click at [340, 8] on span "unmute" at bounding box center [345, 10] width 17 height 6
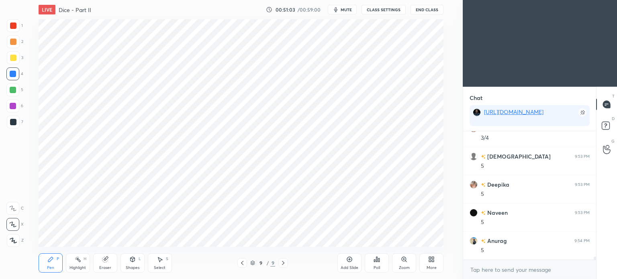
click at [13, 107] on div at bounding box center [13, 106] width 6 height 6
click at [14, 121] on div at bounding box center [13, 122] width 6 height 6
click at [79, 264] on div "Highlight H" at bounding box center [78, 262] width 24 height 19
click at [343, 10] on span "mute" at bounding box center [345, 10] width 11 height 6
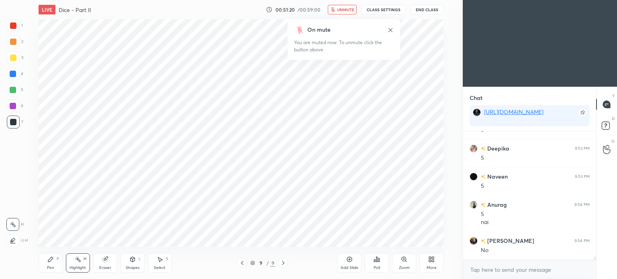
scroll to position [4817, 0]
click at [342, 8] on span "unmute" at bounding box center [345, 10] width 17 height 6
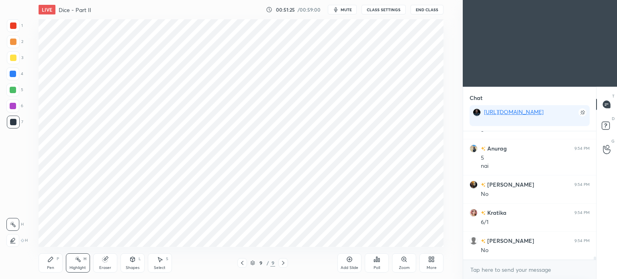
scroll to position [4873, 0]
click at [51, 265] on div "Pen P" at bounding box center [51, 262] width 24 height 19
click at [352, 9] on span "mute" at bounding box center [345, 10] width 11 height 6
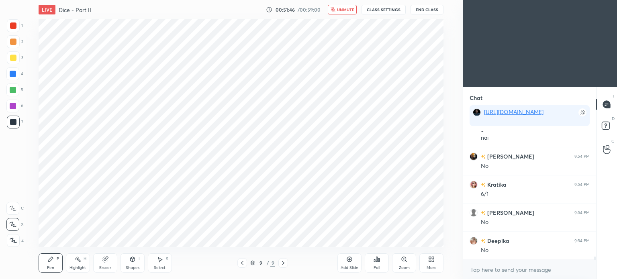
scroll to position [4902, 0]
click at [344, 9] on span "unmute" at bounding box center [345, 10] width 17 height 6
click at [107, 264] on div "Eraser" at bounding box center [105, 262] width 24 height 19
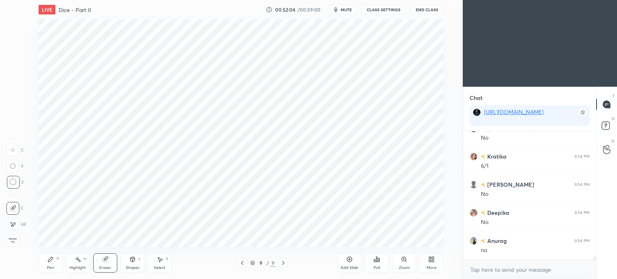
click at [50, 265] on div "Pen P" at bounding box center [51, 262] width 24 height 19
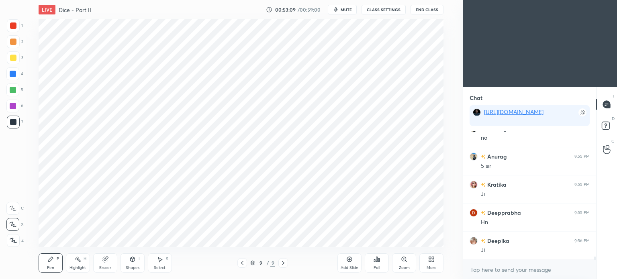
scroll to position [5042, 0]
click at [352, 259] on div "Add Slide" at bounding box center [349, 262] width 24 height 19
click at [375, 269] on div "Poll" at bounding box center [376, 268] width 6 height 4
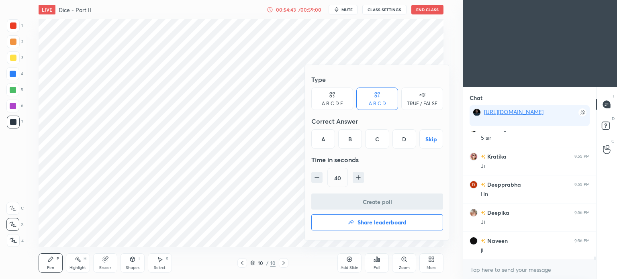
click at [406, 137] on div "D" at bounding box center [404, 138] width 24 height 19
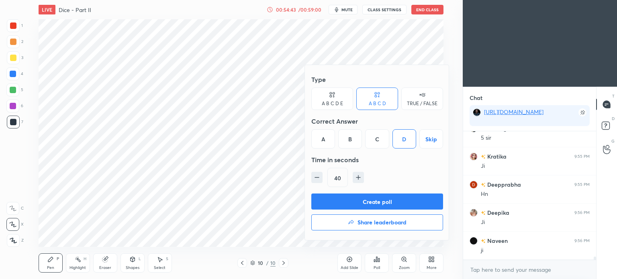
click at [408, 202] on button "Create poll" at bounding box center [377, 201] width 132 height 16
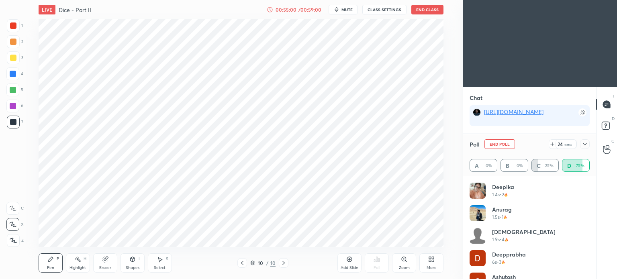
scroll to position [5140, 0]
click at [346, 10] on span "mute" at bounding box center [346, 10] width 11 height 6
click at [346, 10] on span "unmute" at bounding box center [346, 10] width 17 height 6
click at [584, 145] on icon at bounding box center [584, 144] width 4 height 2
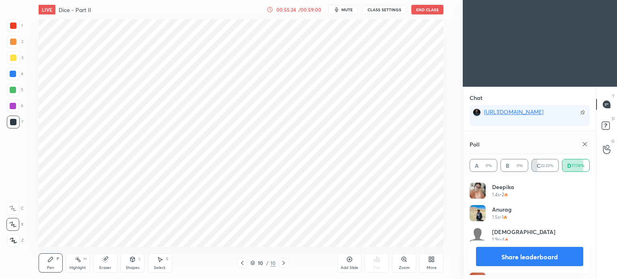
scroll to position [94, 118]
click at [13, 26] on div at bounding box center [13, 25] width 6 height 6
click at [14, 26] on div at bounding box center [13, 25] width 6 height 6
click at [585, 144] on icon at bounding box center [584, 144] width 4 height 4
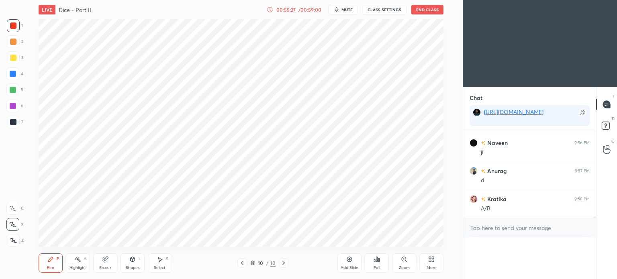
scroll to position [3, 2]
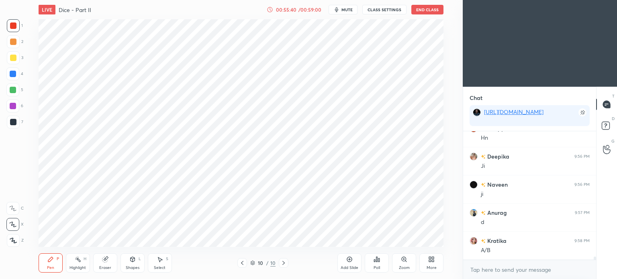
click at [11, 88] on div at bounding box center [13, 90] width 6 height 6
click at [11, 92] on div at bounding box center [13, 90] width 6 height 6
click at [421, 8] on button "End Class" at bounding box center [427, 10] width 32 height 10
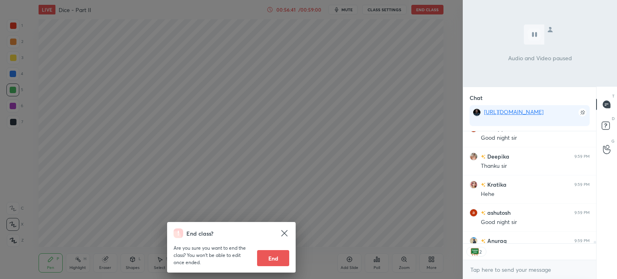
click at [278, 258] on button "End" at bounding box center [273, 258] width 32 height 16
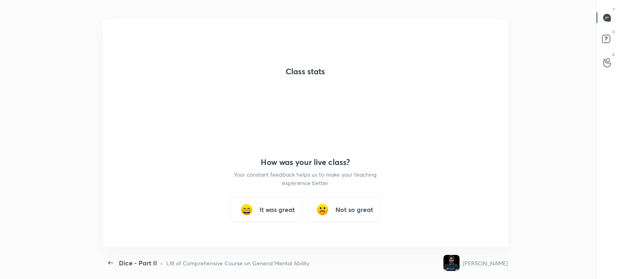
scroll to position [0, 0]
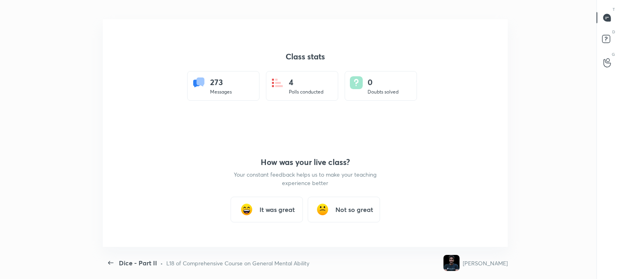
type textarea "x"
